Goal: Information Seeking & Learning: Learn about a topic

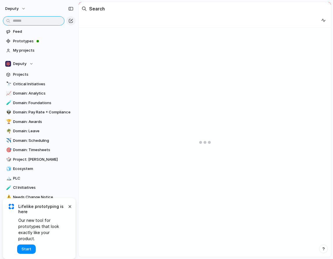
click at [31, 21] on input "text" at bounding box center [33, 20] width 61 height 9
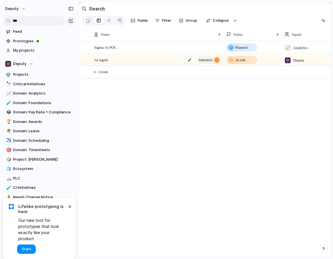
click at [105, 61] on span "AI Agent" at bounding box center [101, 59] width 14 height 7
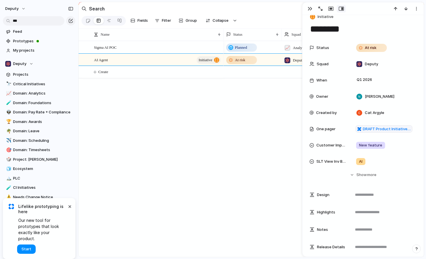
scroll to position [9, 0]
click at [332, 127] on span "DRAFT Product Initiative AI Agent - Scheduling and Timesheets" at bounding box center [387, 129] width 48 height 6
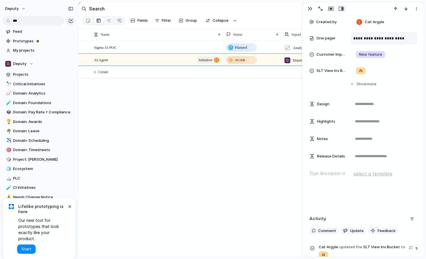
scroll to position [0, 0]
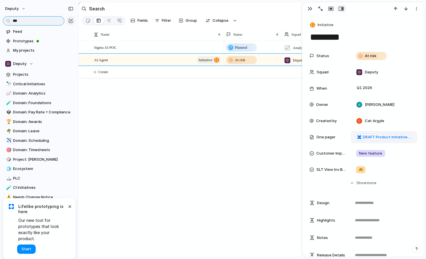
click at [25, 23] on input "**" at bounding box center [33, 20] width 61 height 9
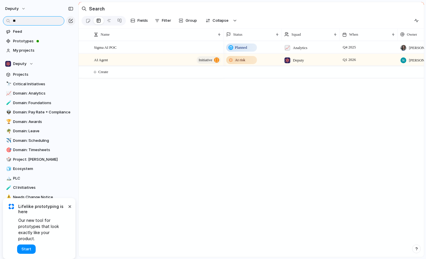
type input "*"
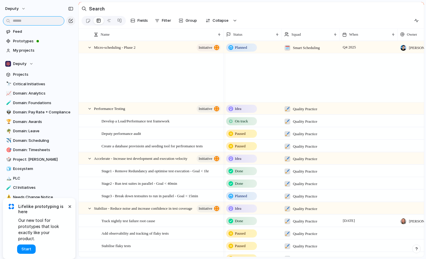
scroll to position [1559, 0]
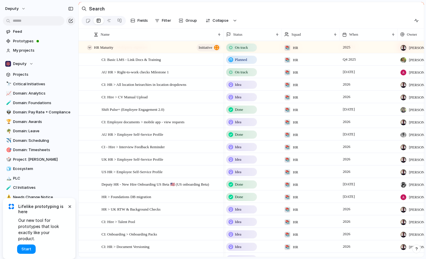
click at [89, 46] on div at bounding box center [89, 47] width 5 height 5
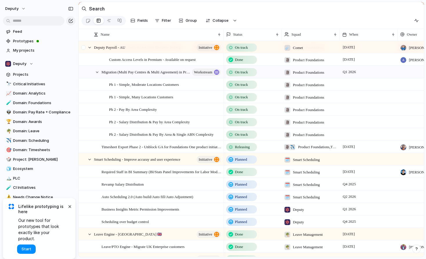
scroll to position [1294, 0]
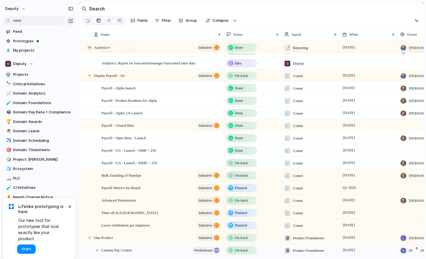
click at [90, 48] on div at bounding box center [89, 47] width 5 height 5
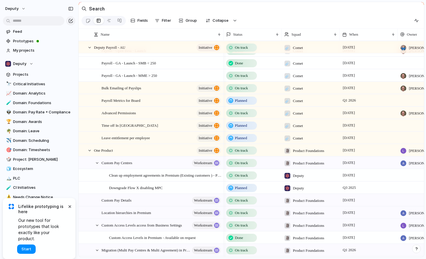
click at [90, 48] on div at bounding box center [89, 47] width 5 height 5
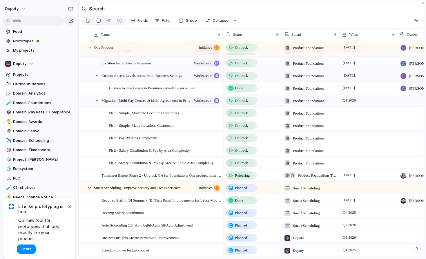
click at [90, 48] on div at bounding box center [89, 47] width 5 height 5
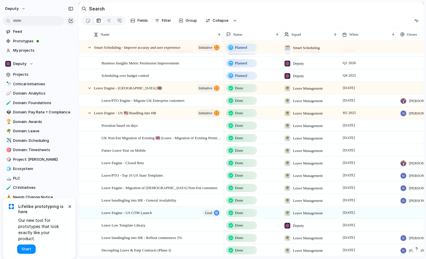
click at [90, 48] on div at bounding box center [89, 47] width 5 height 5
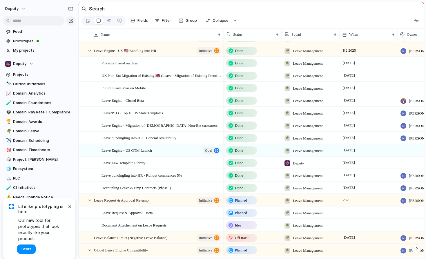
click at [90, 48] on div at bounding box center [89, 50] width 5 height 5
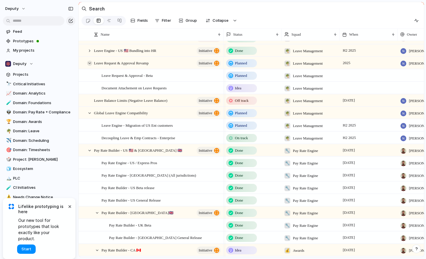
click at [89, 61] on div at bounding box center [89, 63] width 5 height 5
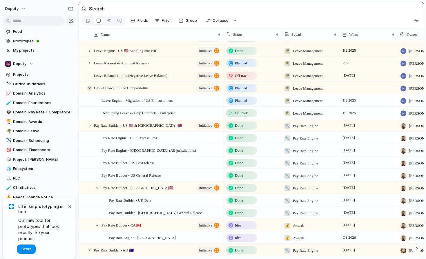
click at [90, 88] on div at bounding box center [89, 88] width 5 height 5
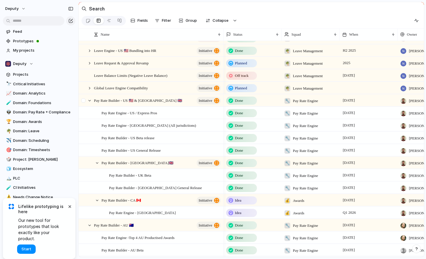
click at [88, 103] on div at bounding box center [84, 103] width 10 height 16
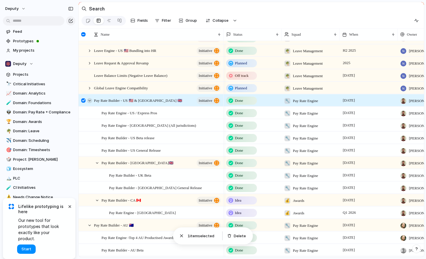
click at [91, 99] on div at bounding box center [89, 100] width 5 height 5
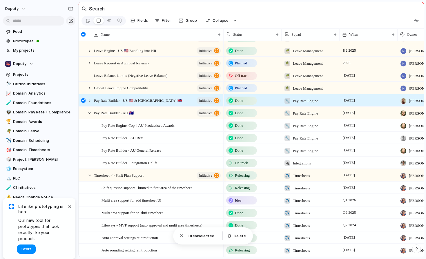
click at [85, 101] on div at bounding box center [83, 100] width 4 height 4
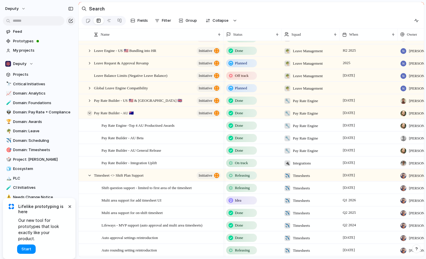
click at [91, 112] on div at bounding box center [89, 113] width 5 height 5
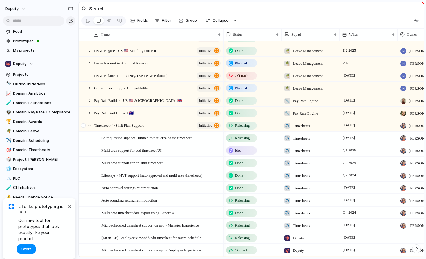
click at [94, 126] on div at bounding box center [87, 126] width 16 height 12
click at [92, 126] on div at bounding box center [89, 125] width 5 height 5
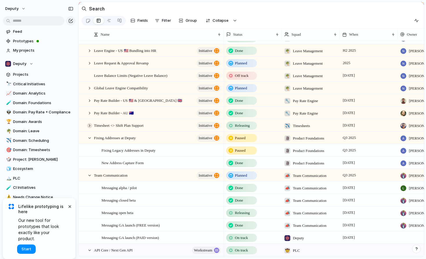
scroll to position [1320, 0]
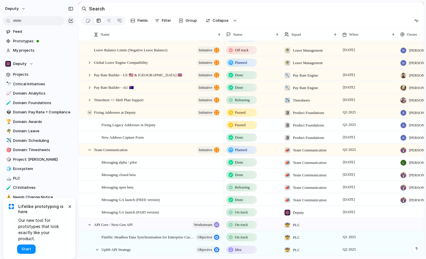
click at [91, 112] on div at bounding box center [89, 112] width 5 height 5
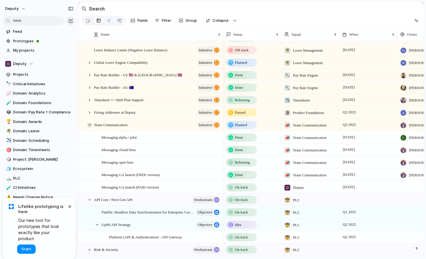
click at [89, 125] on div at bounding box center [89, 124] width 5 height 5
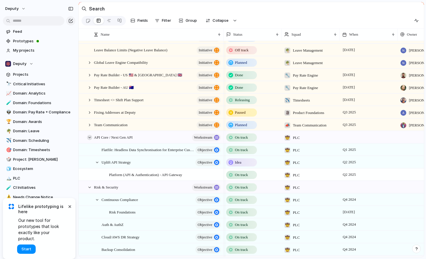
click at [90, 137] on div at bounding box center [89, 137] width 5 height 5
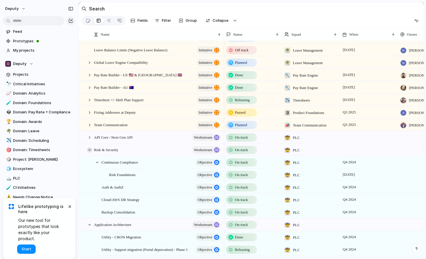
click at [90, 151] on div at bounding box center [89, 149] width 5 height 5
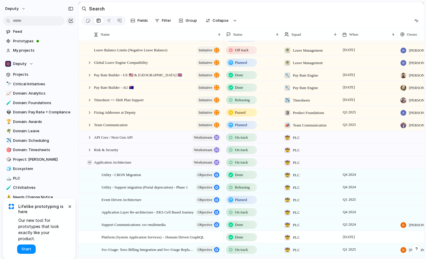
click at [90, 161] on div at bounding box center [89, 162] width 5 height 5
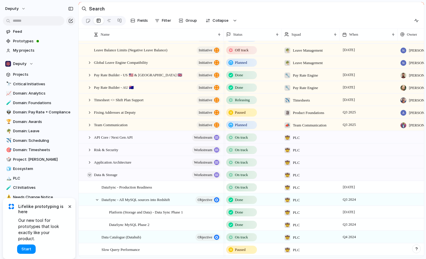
click at [90, 173] on div at bounding box center [89, 174] width 5 height 5
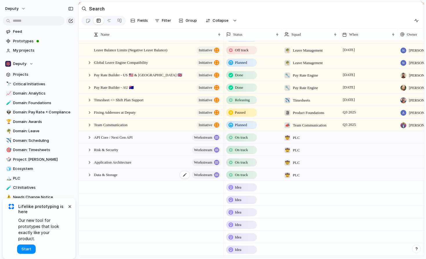
scroll to position [1346, 0]
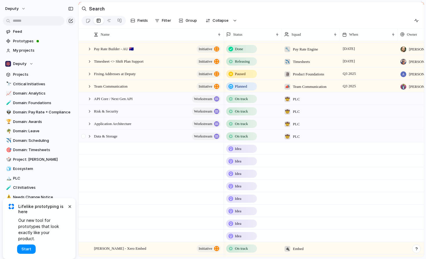
click at [90, 139] on div at bounding box center [87, 136] width 16 height 12
click at [90, 137] on div at bounding box center [89, 136] width 5 height 5
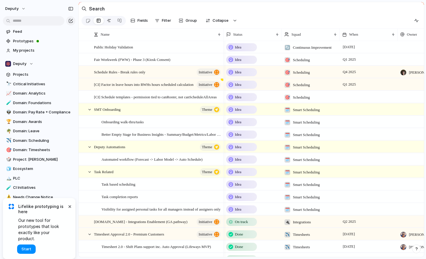
click at [111, 21] on div at bounding box center [109, 20] width 5 height 9
